Goal: Task Accomplishment & Management: Use online tool/utility

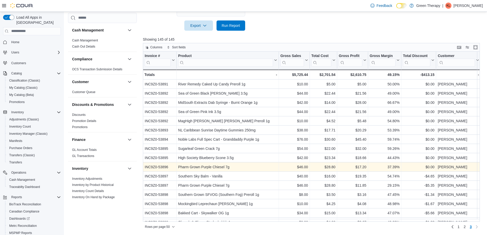
scroll to position [301, 0]
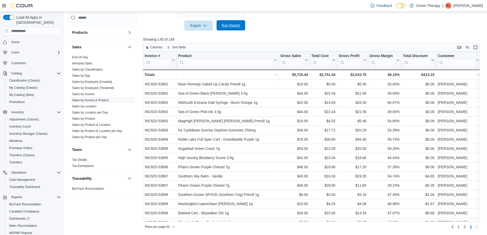
click at [232, 26] on span "Run Report" at bounding box center [231, 25] width 18 height 5
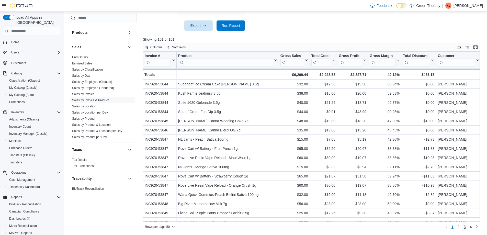
click at [466, 227] on span "3" at bounding box center [465, 226] width 2 height 5
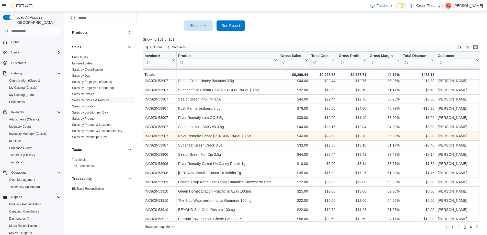
scroll to position [320, 0]
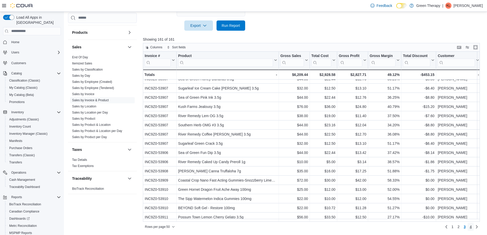
click at [472, 227] on span "4" at bounding box center [470, 226] width 2 height 5
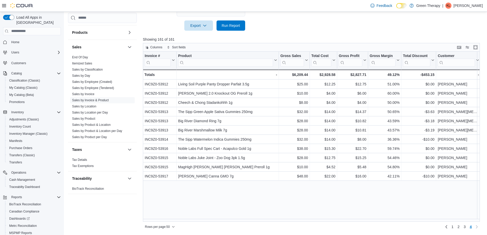
scroll to position [0, 0]
click at [226, 28] on span "Run Report" at bounding box center [231, 25] width 22 height 10
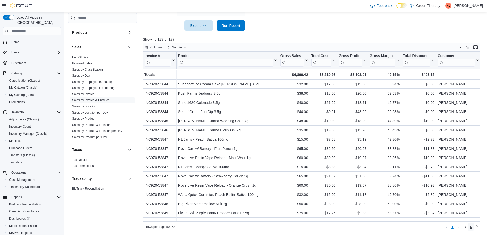
click at [472, 227] on span "4" at bounding box center [470, 226] width 2 height 5
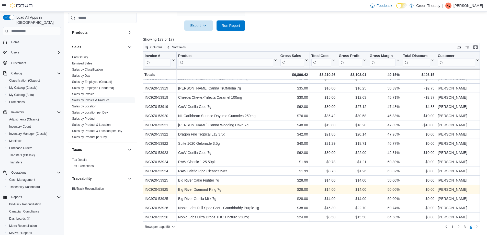
scroll to position [109, 0]
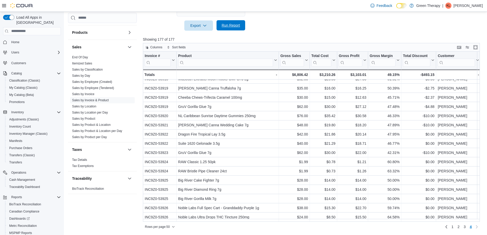
click at [229, 26] on span "Run Report" at bounding box center [231, 25] width 18 height 5
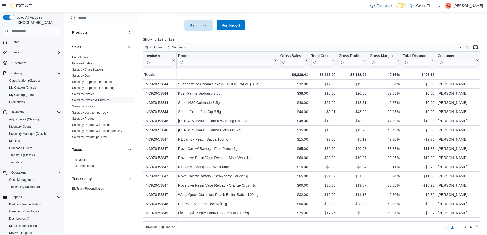
click at [227, 23] on span "Run Report" at bounding box center [231, 25] width 18 height 5
click at [472, 227] on span "4" at bounding box center [470, 226] width 2 height 5
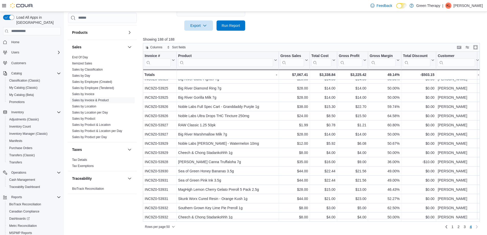
scroll to position [210, 0]
click at [233, 25] on span "Run Report" at bounding box center [231, 25] width 18 height 5
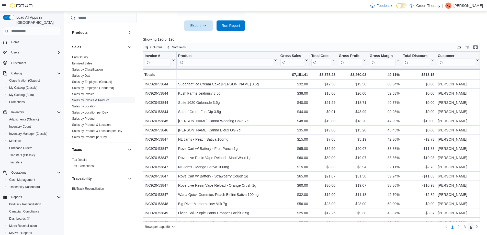
click at [472, 225] on span "4" at bounding box center [470, 226] width 2 height 5
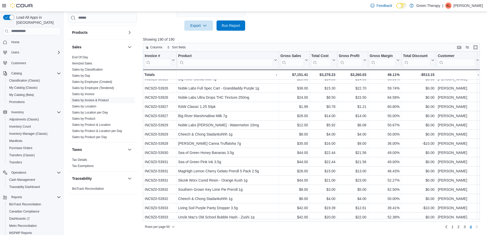
scroll to position [228, 0]
click at [239, 25] on span "Run Report" at bounding box center [231, 25] width 18 height 5
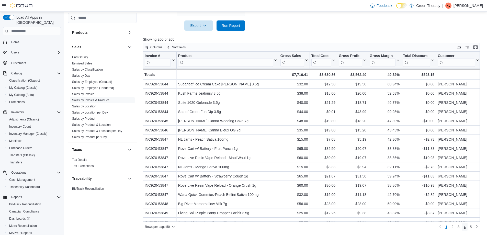
click at [466, 227] on span "4" at bounding box center [465, 226] width 2 height 5
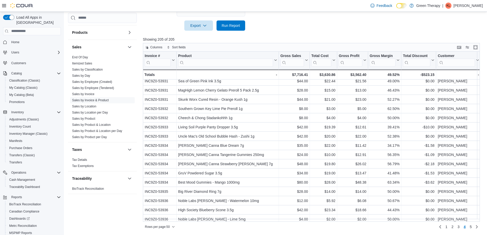
scroll to position [320, 0]
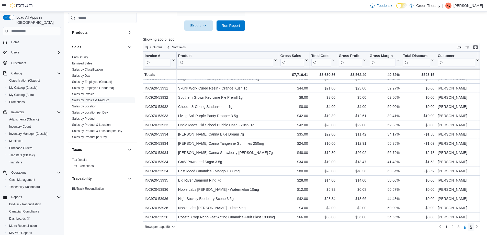
click at [472, 228] on span "5" at bounding box center [470, 226] width 2 height 5
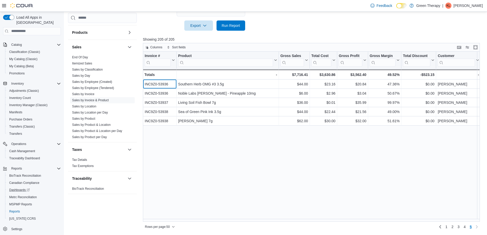
scroll to position [29, 0]
click at [27, 202] on span "MSPMP Reports" at bounding box center [20, 204] width 23 height 4
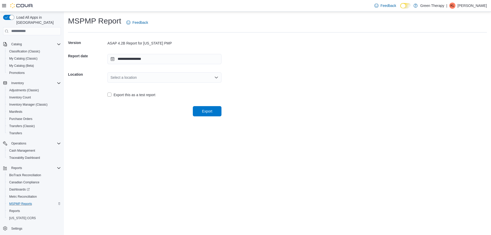
click at [134, 77] on div "Select a location" at bounding box center [164, 77] width 114 height 10
click at [141, 95] on span "5004 Lincoln Rd Ext, Ste: 80" at bounding box center [168, 93] width 102 height 5
click at [202, 110] on span "Export" at bounding box center [207, 110] width 10 height 5
click at [15, 209] on span "Reports" at bounding box center [14, 211] width 11 height 4
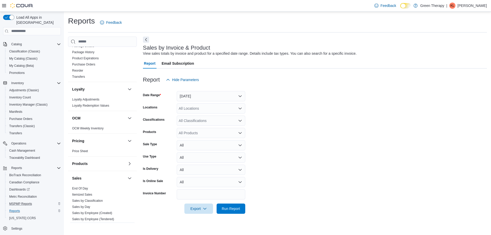
scroll to position [230, 0]
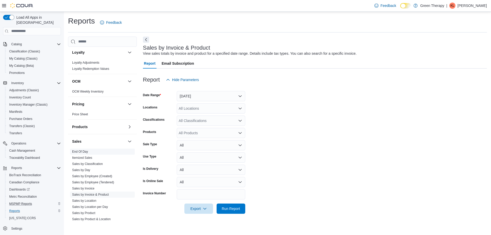
click at [79, 152] on link "End Of Day" at bounding box center [80, 152] width 16 height 4
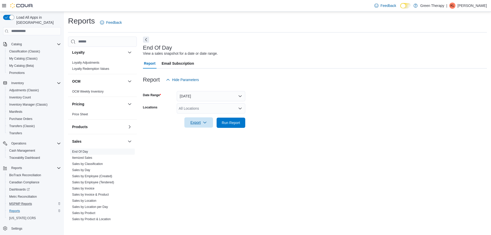
click at [187, 121] on button "Export" at bounding box center [198, 122] width 29 height 10
click at [192, 141] on span "Export to Pdf" at bounding box center [199, 143] width 23 height 4
click at [233, 123] on span "Run Report" at bounding box center [231, 122] width 18 height 5
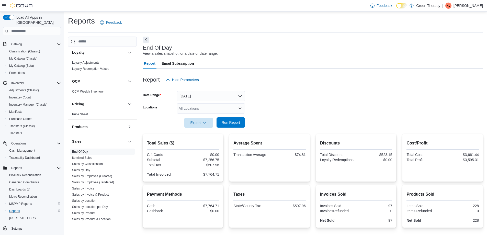
click at [222, 122] on span "Run Report" at bounding box center [231, 122] width 18 height 5
click at [237, 121] on span "Run Report" at bounding box center [231, 122] width 18 height 5
click at [473, 7] on p "Kyle Lack" at bounding box center [467, 6] width 29 height 6
click at [454, 49] on span "Sign Out" at bounding box center [450, 49] width 14 height 5
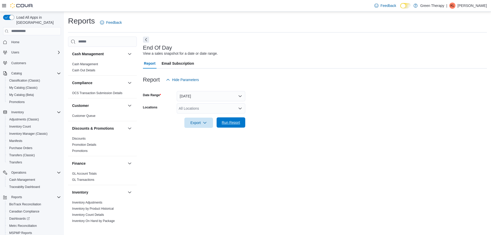
click at [232, 126] on span "Run Report" at bounding box center [231, 122] width 22 height 10
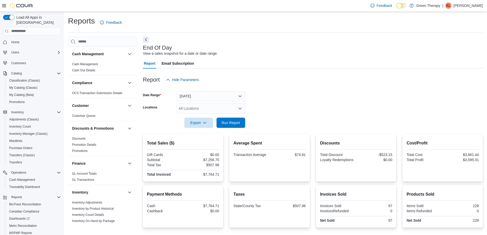
click at [472, 6] on p "[PERSON_NAME]" at bounding box center [467, 6] width 29 height 6
click at [451, 50] on span "Sign Out" at bounding box center [450, 49] width 14 height 5
